Goal: Navigation & Orientation: Find specific page/section

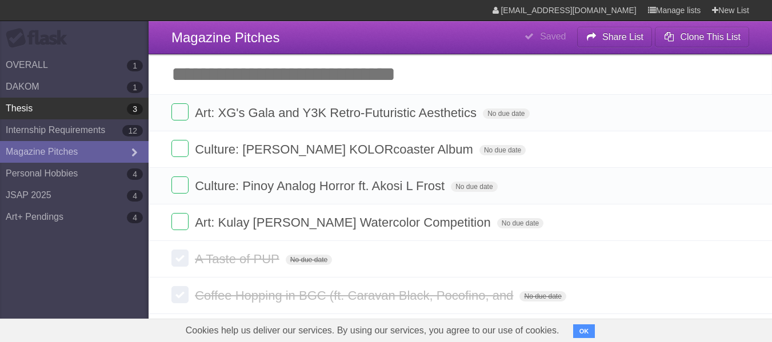
click at [97, 114] on link "Thesis 3" at bounding box center [74, 109] width 149 height 22
click at [99, 106] on link "Thesis 3" at bounding box center [74, 109] width 149 height 22
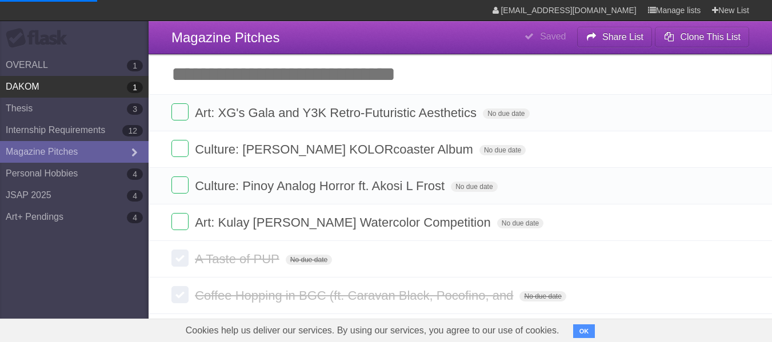
click at [104, 93] on link "DAKOM 1" at bounding box center [74, 87] width 149 height 22
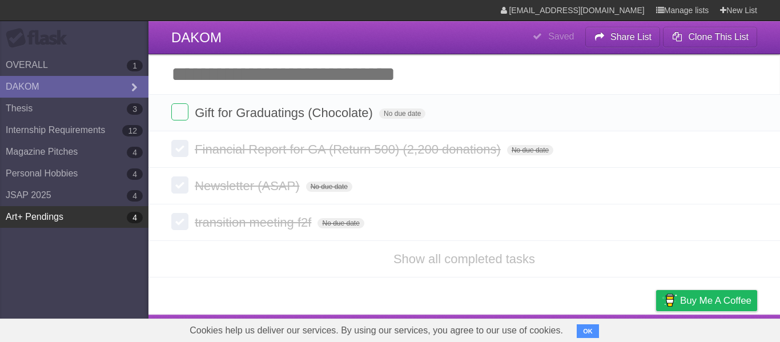
click at [52, 211] on link "Art+ Pendings 4" at bounding box center [74, 217] width 149 height 22
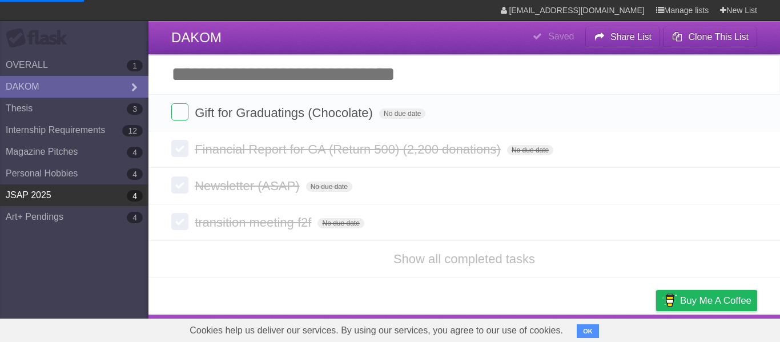
click at [62, 200] on link "JSAP 2025 4" at bounding box center [74, 196] width 149 height 22
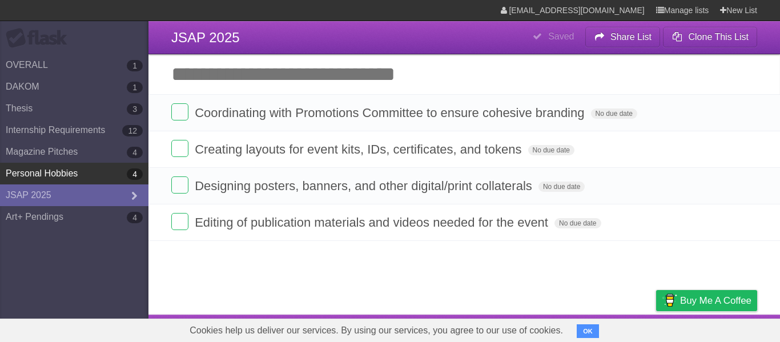
click at [64, 184] on link "Personal Hobbies 4" at bounding box center [74, 174] width 149 height 22
